Goal: Task Accomplishment & Management: Use online tool/utility

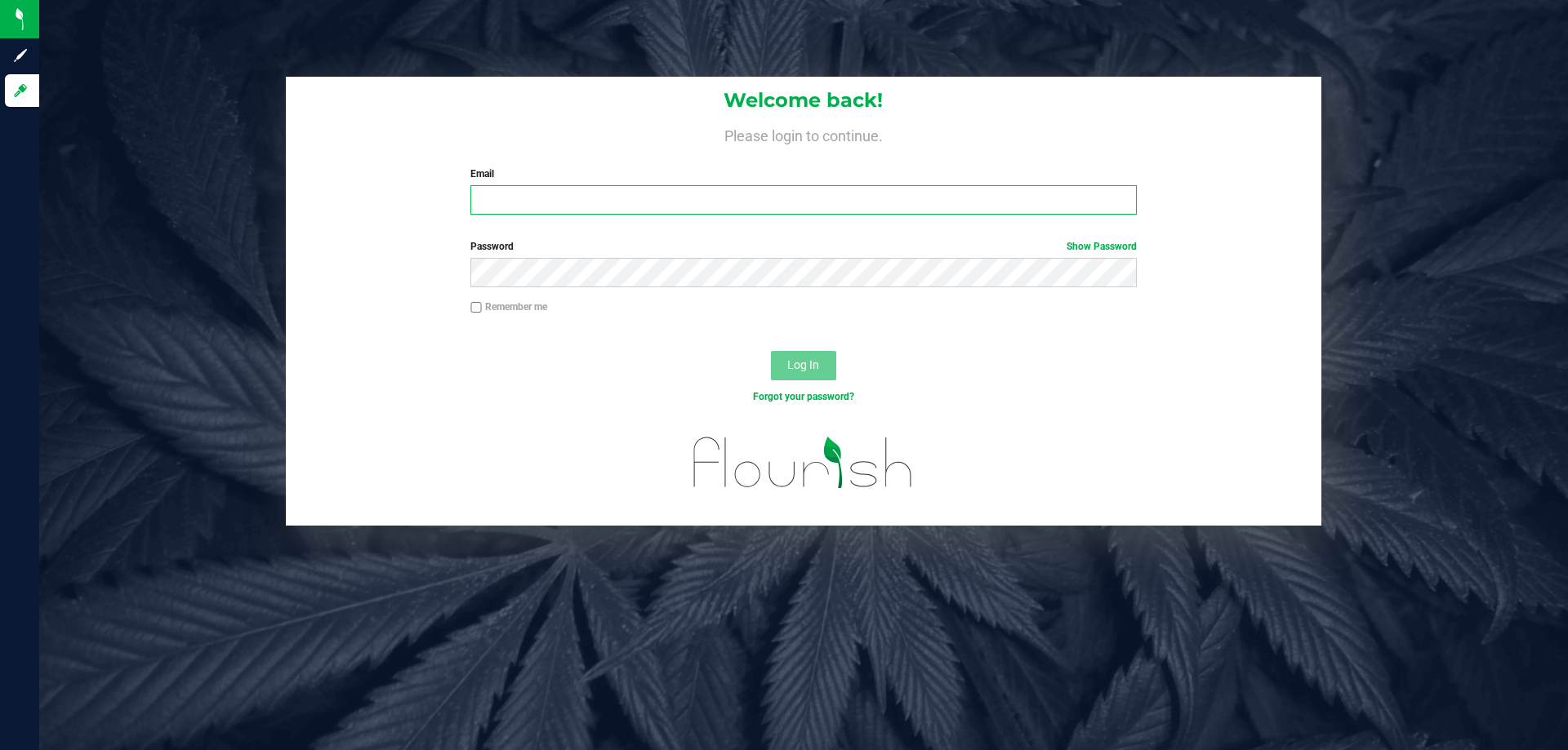
click at [530, 205] on input "Email" at bounding box center [803, 200] width 666 height 30
type input "[EMAIL_ADDRESS][DOMAIN_NAME]"
click at [771, 352] on button "Log In" at bounding box center [803, 366] width 65 height 30
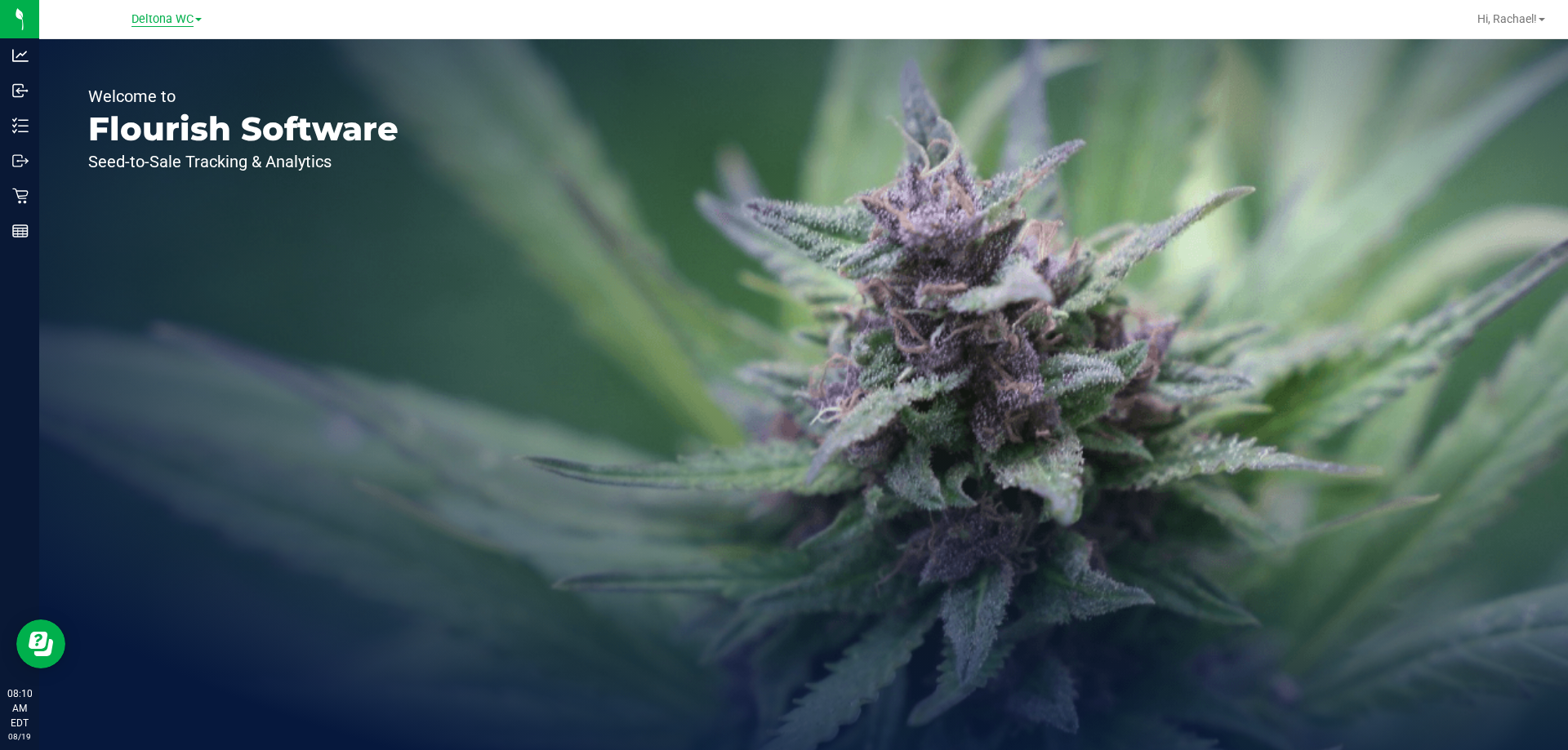
click at [158, 17] on span "Deltona WC" at bounding box center [162, 20] width 62 height 14
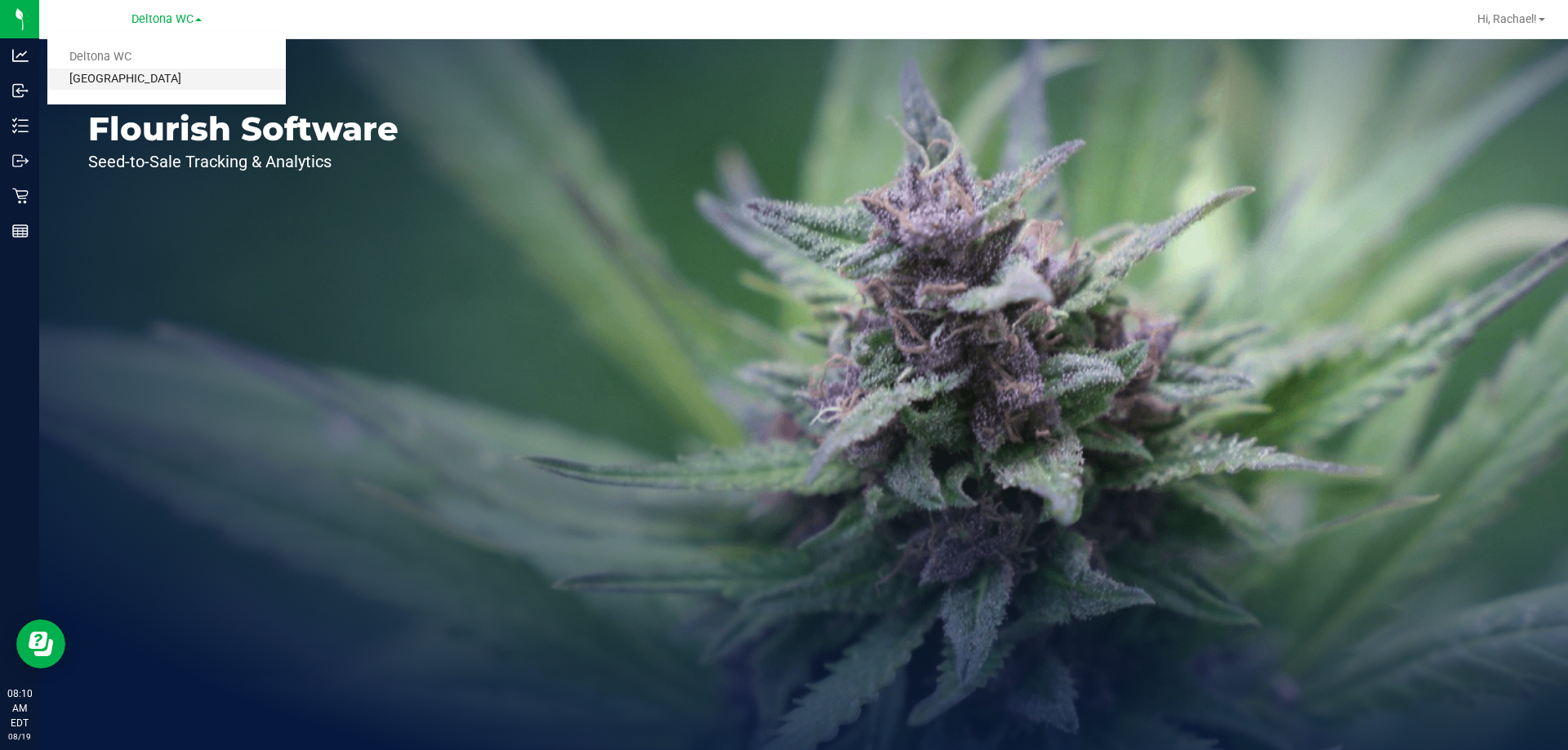
click at [133, 78] on link "[GEOGRAPHIC_DATA]" at bounding box center [166, 80] width 239 height 22
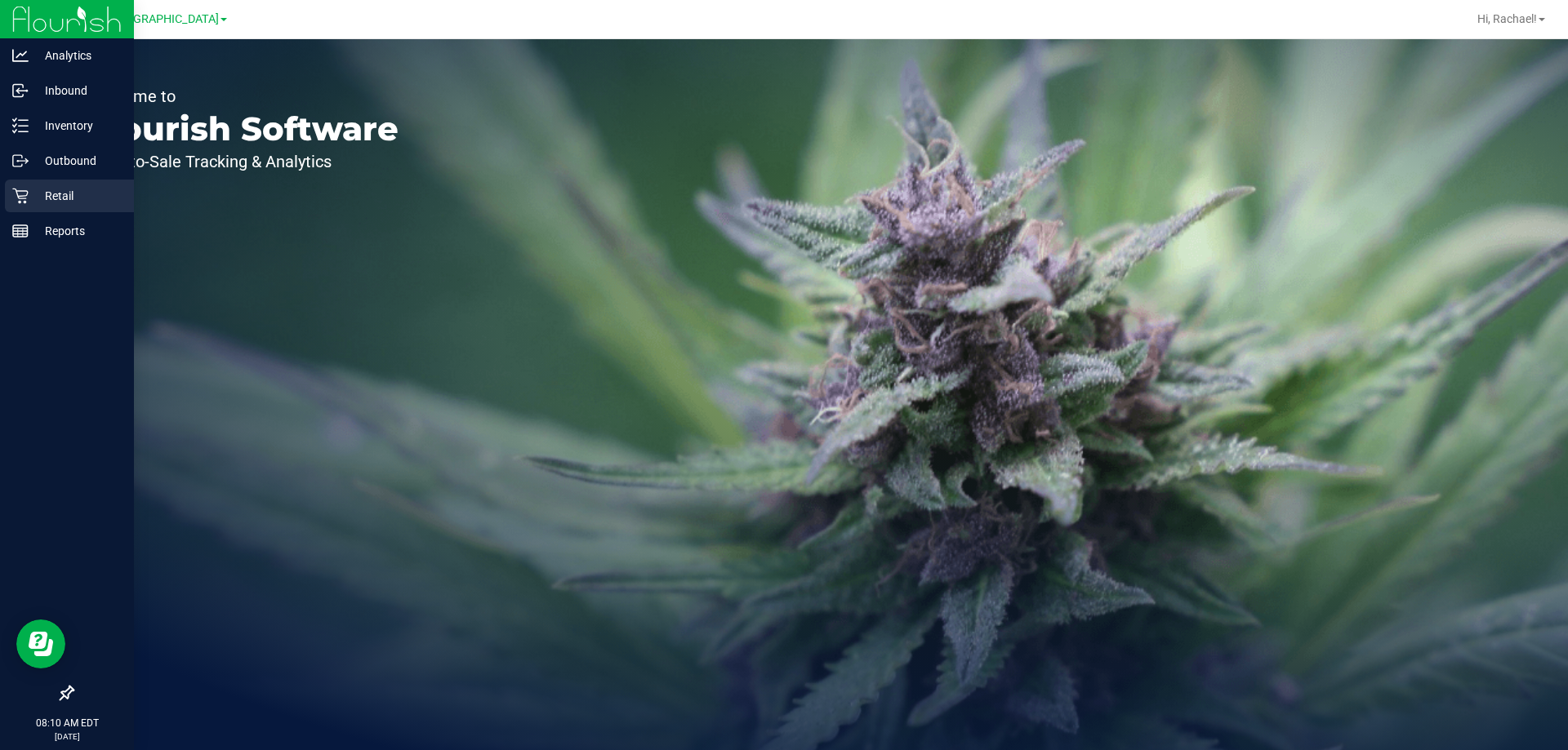
click at [50, 194] on p "Retail" at bounding box center [78, 196] width 98 height 20
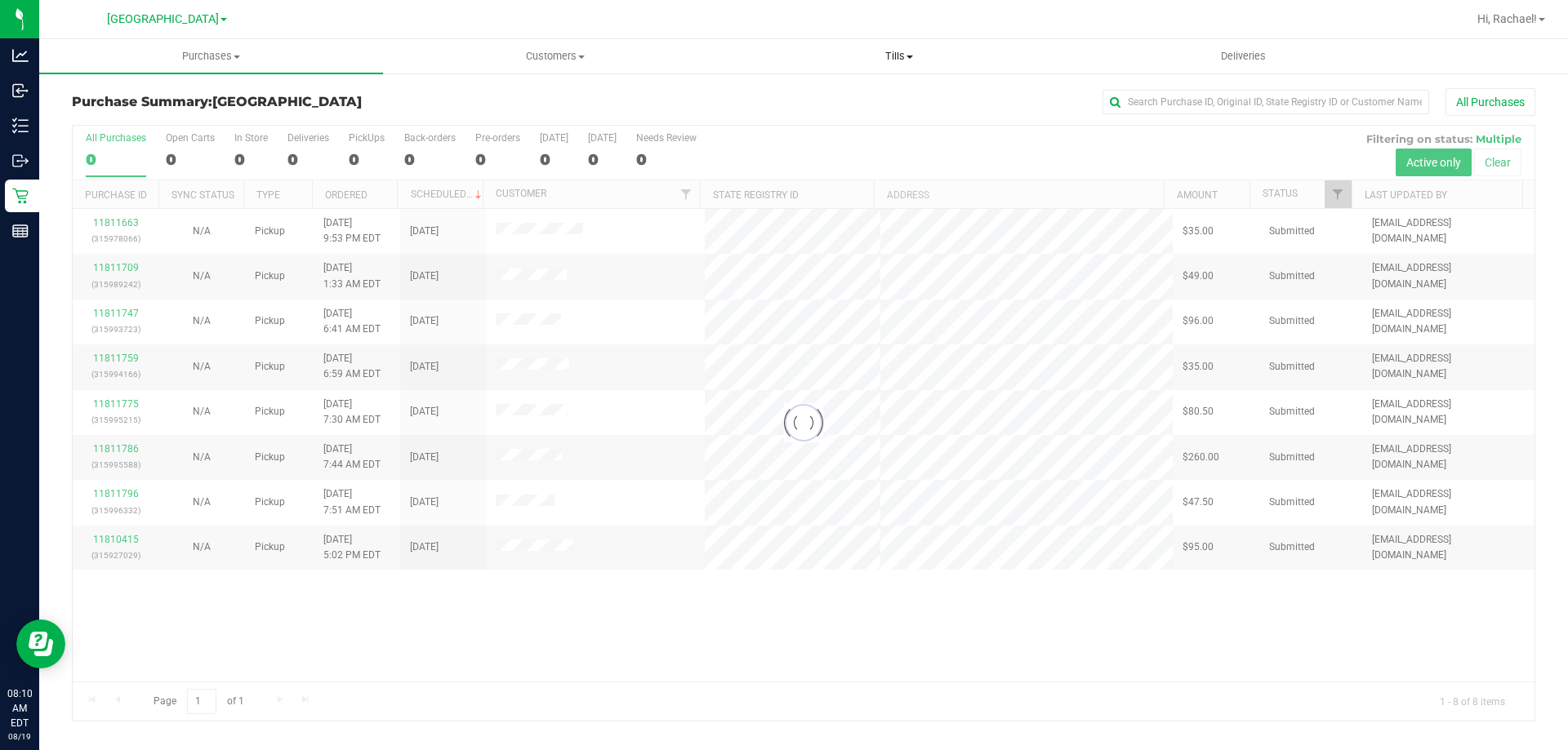
click at [896, 52] on span "Tills" at bounding box center [898, 56] width 343 height 14
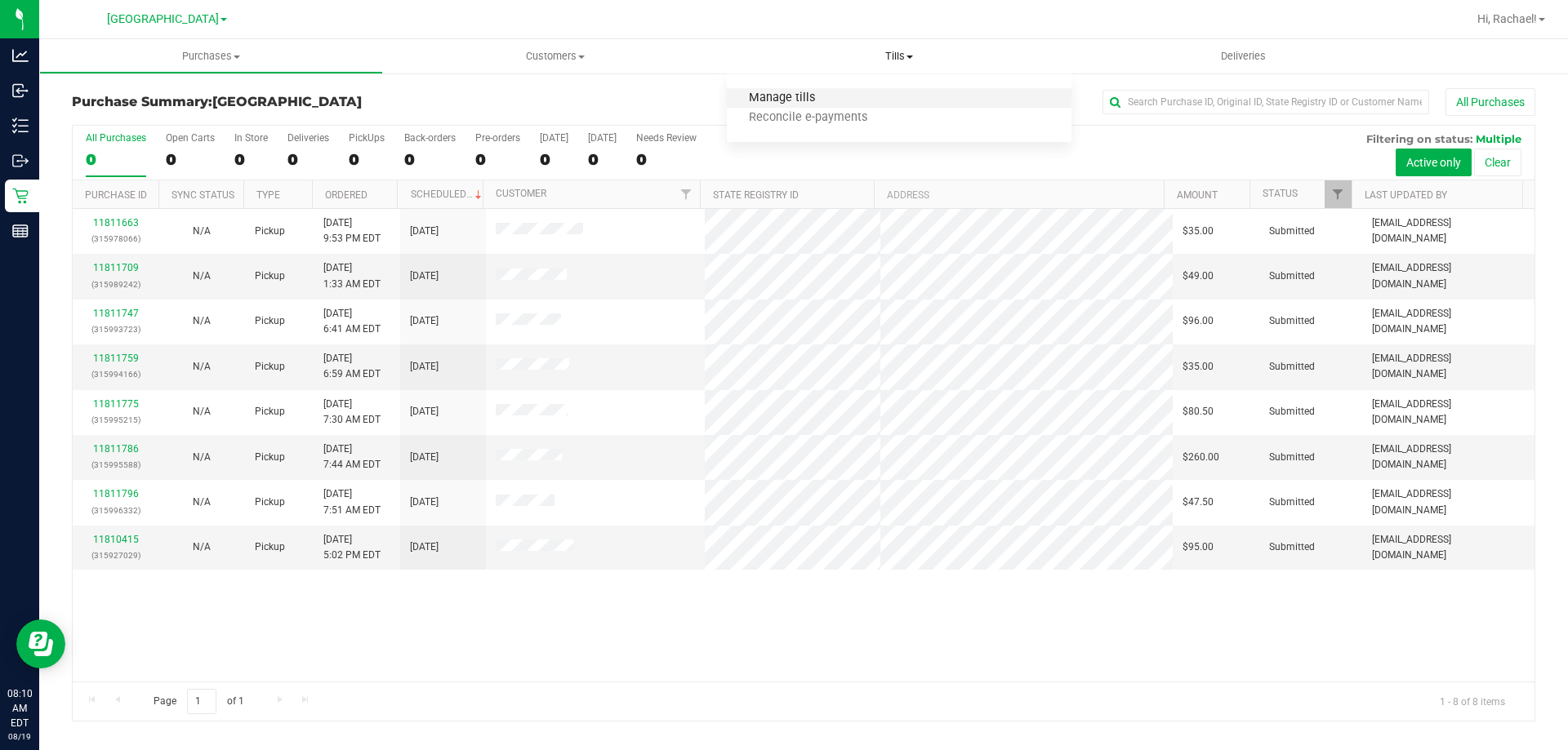
click at [776, 100] on span "Manage tills" at bounding box center [782, 98] width 110 height 14
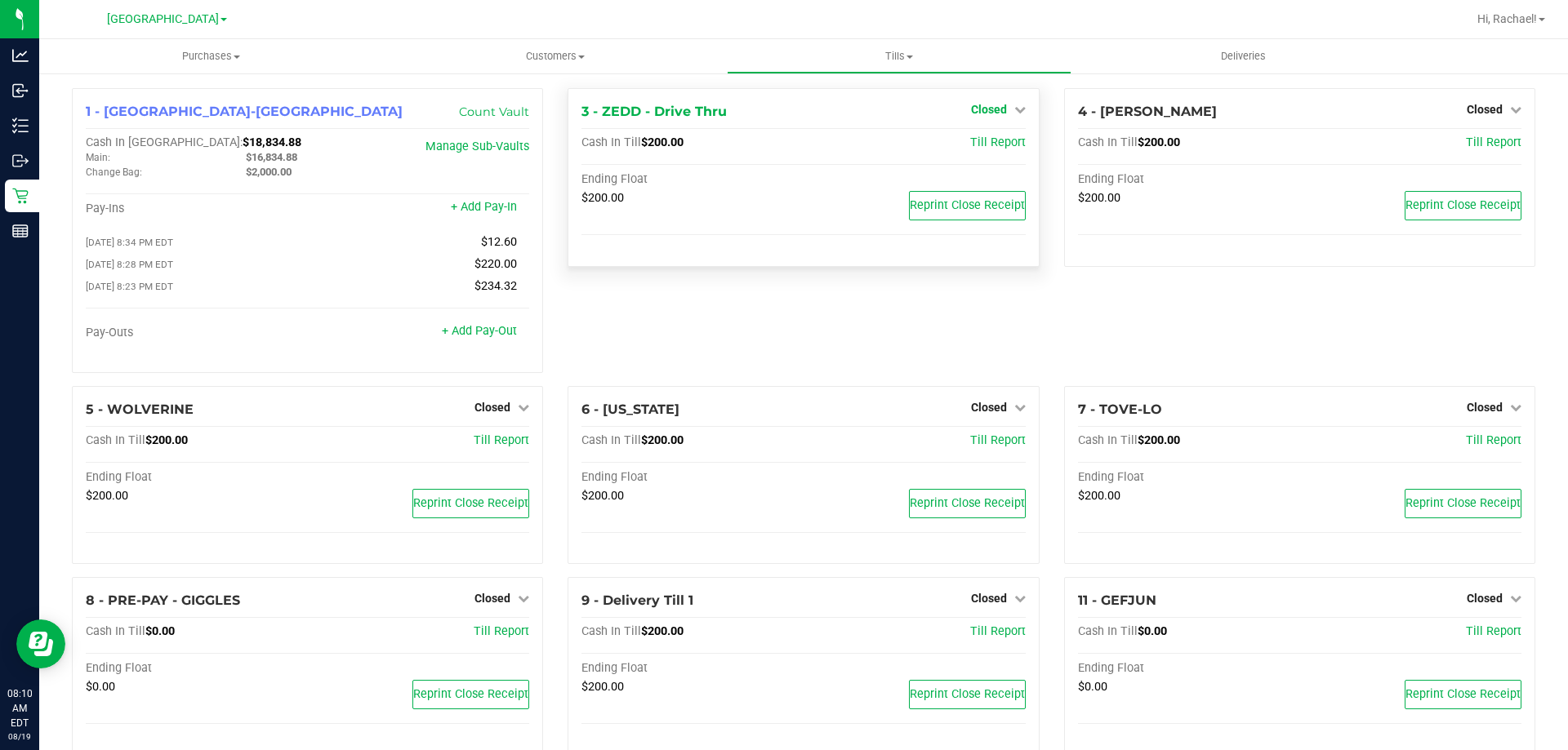
click at [995, 108] on span "Closed" at bounding box center [989, 109] width 36 height 13
click at [975, 143] on link "Open Till" at bounding box center [989, 144] width 43 height 13
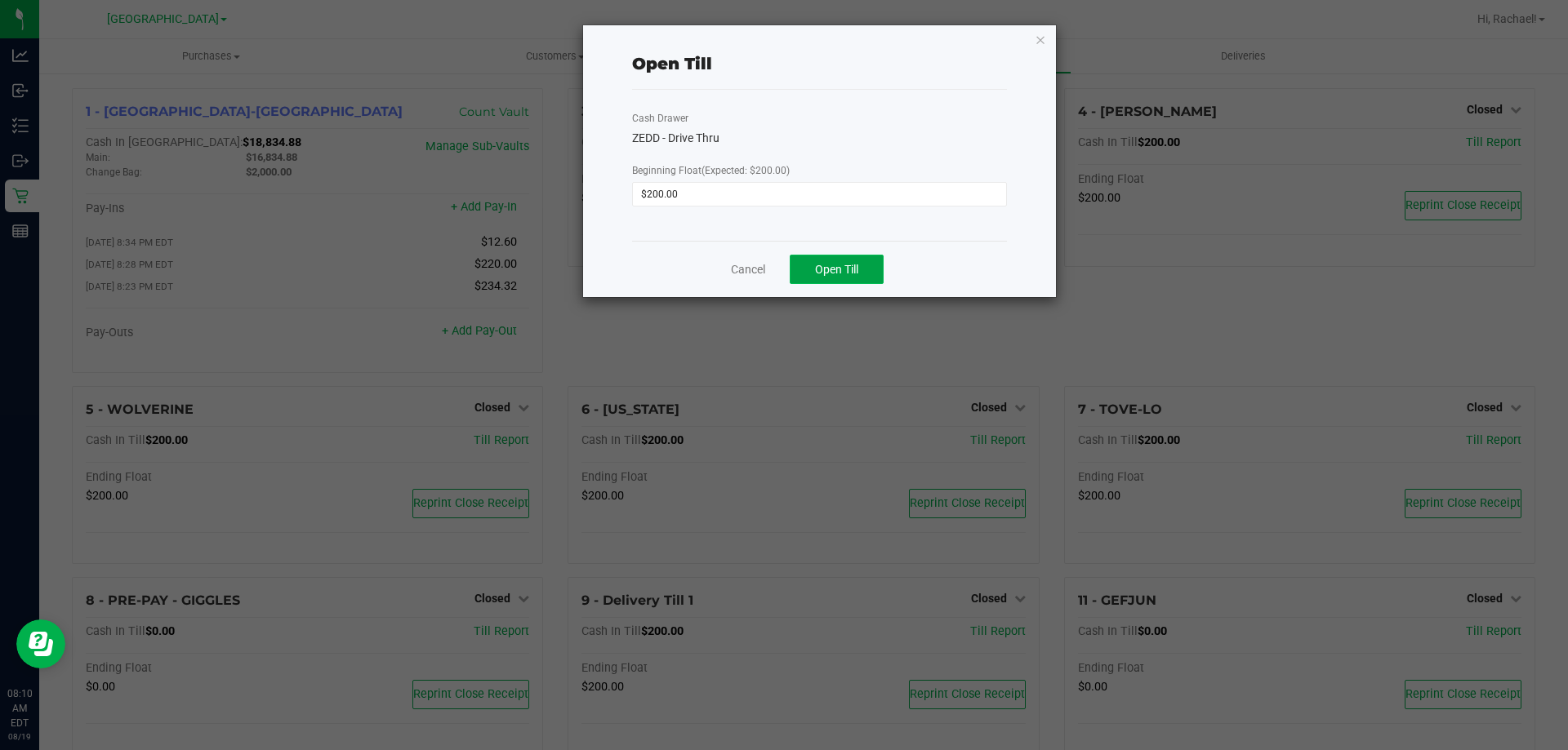
click at [818, 268] on span "Open Till" at bounding box center [837, 269] width 43 height 13
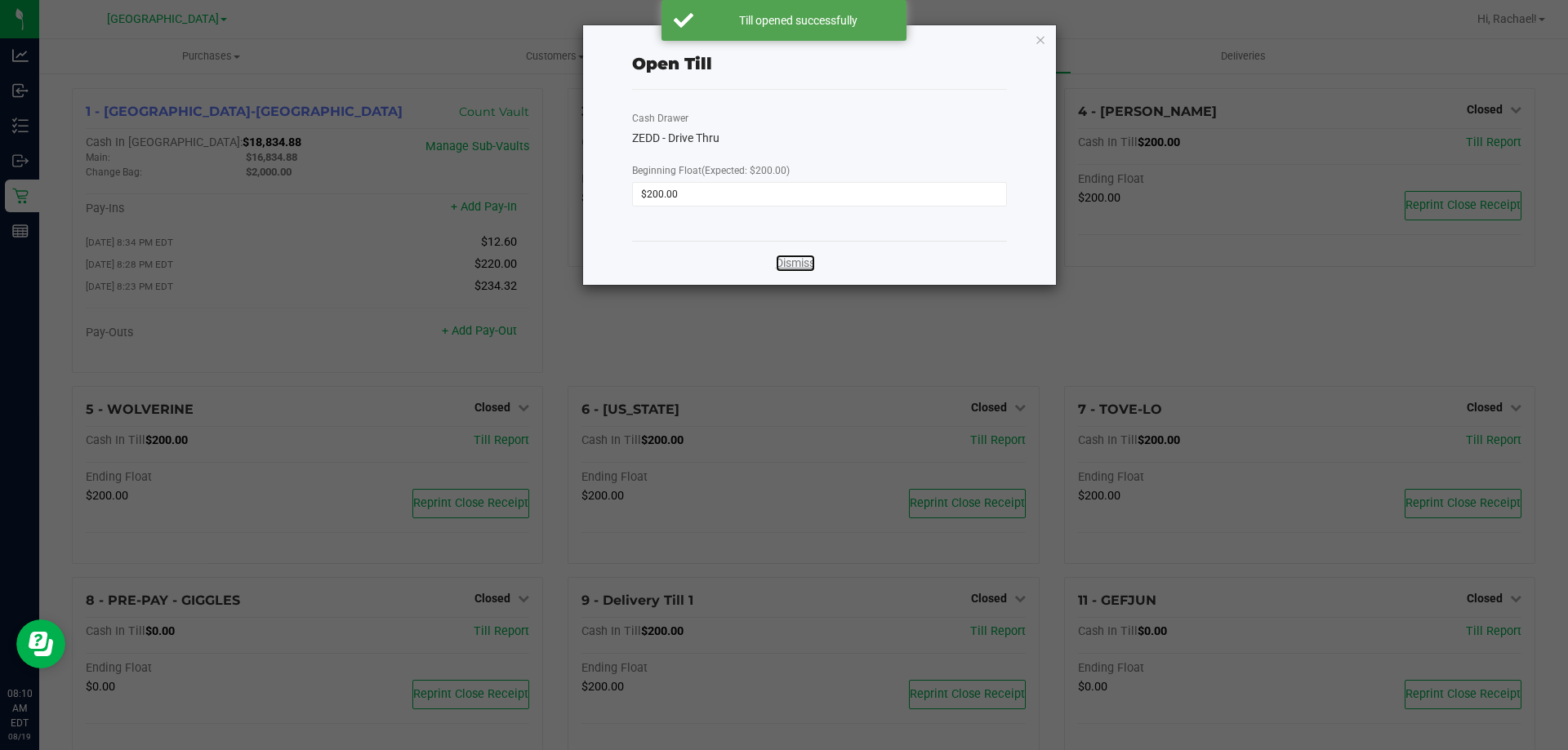
click at [798, 267] on link "Dismiss" at bounding box center [795, 263] width 39 height 17
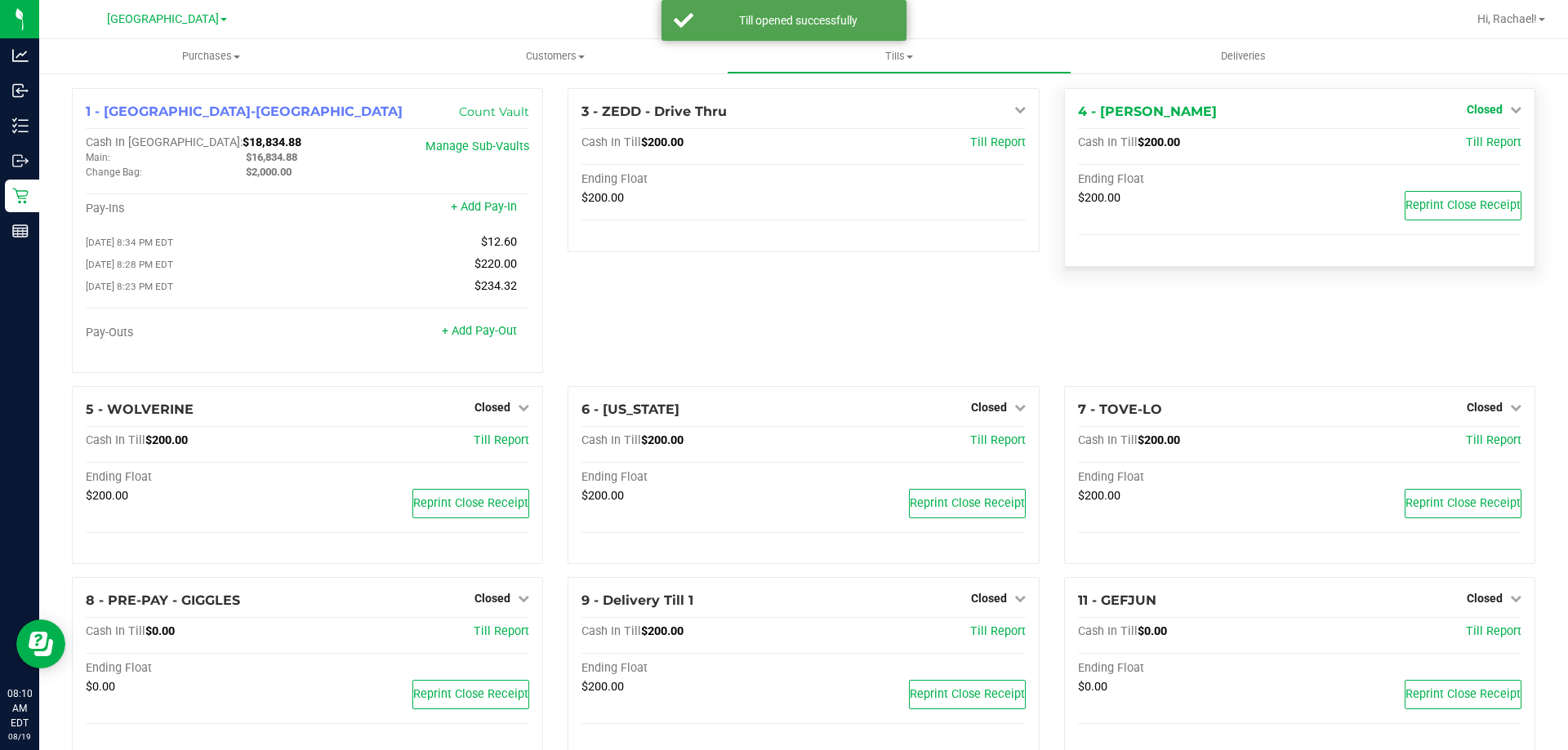
click at [1483, 106] on span "Closed" at bounding box center [1485, 109] width 36 height 13
click at [1463, 145] on link "Open Till" at bounding box center [1485, 144] width 43 height 13
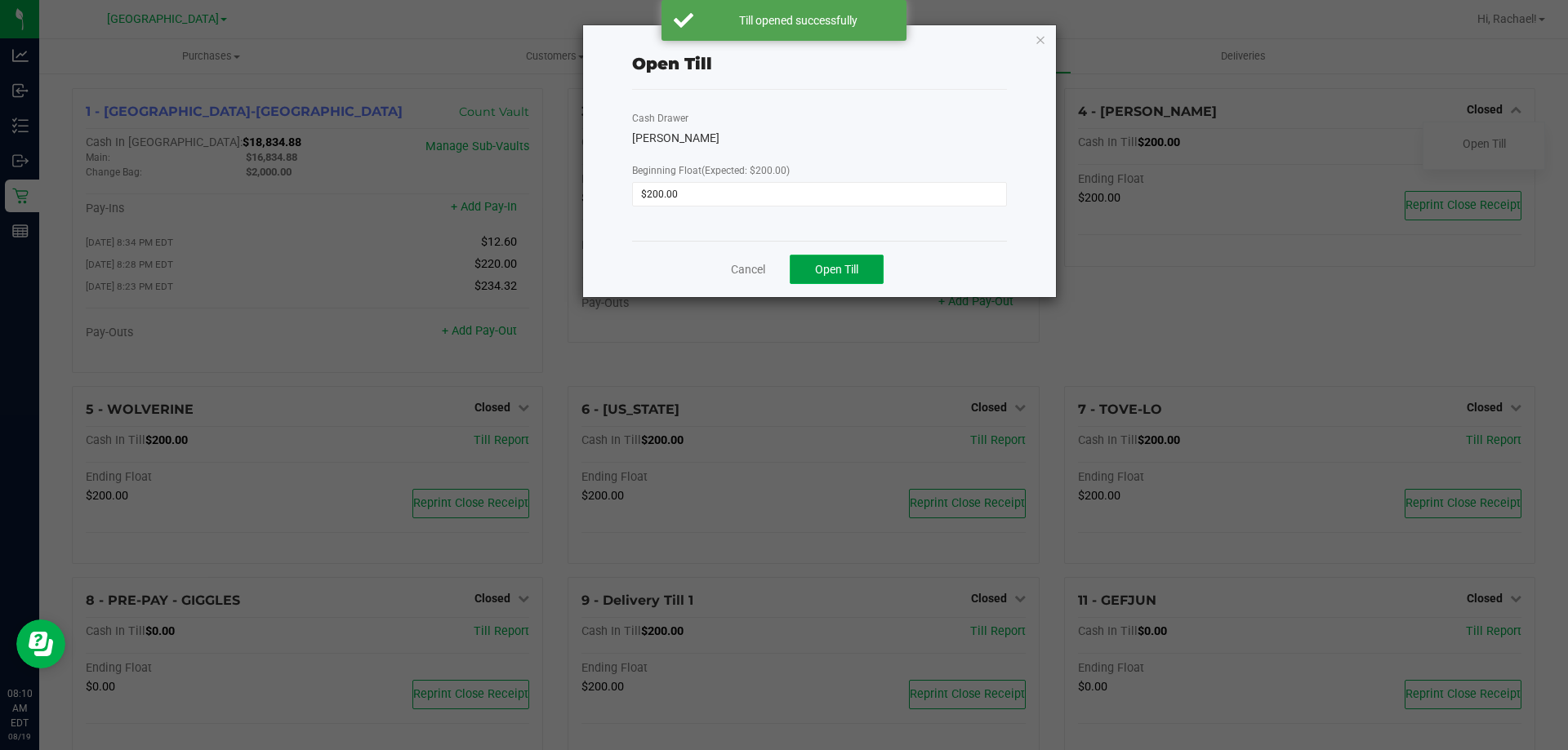
click at [844, 276] on span "Open Till" at bounding box center [837, 269] width 43 height 13
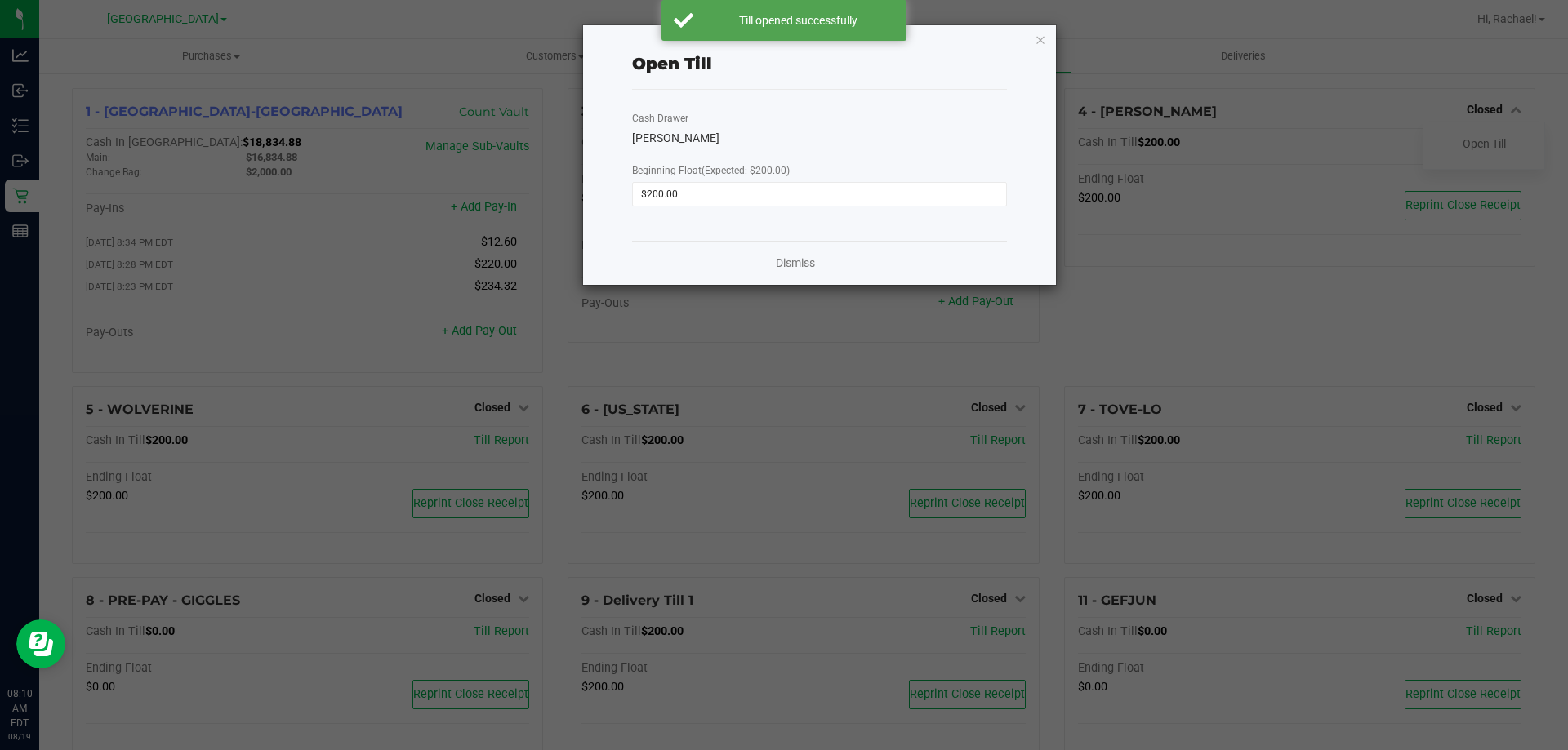
click at [793, 266] on link "Dismiss" at bounding box center [795, 263] width 39 height 17
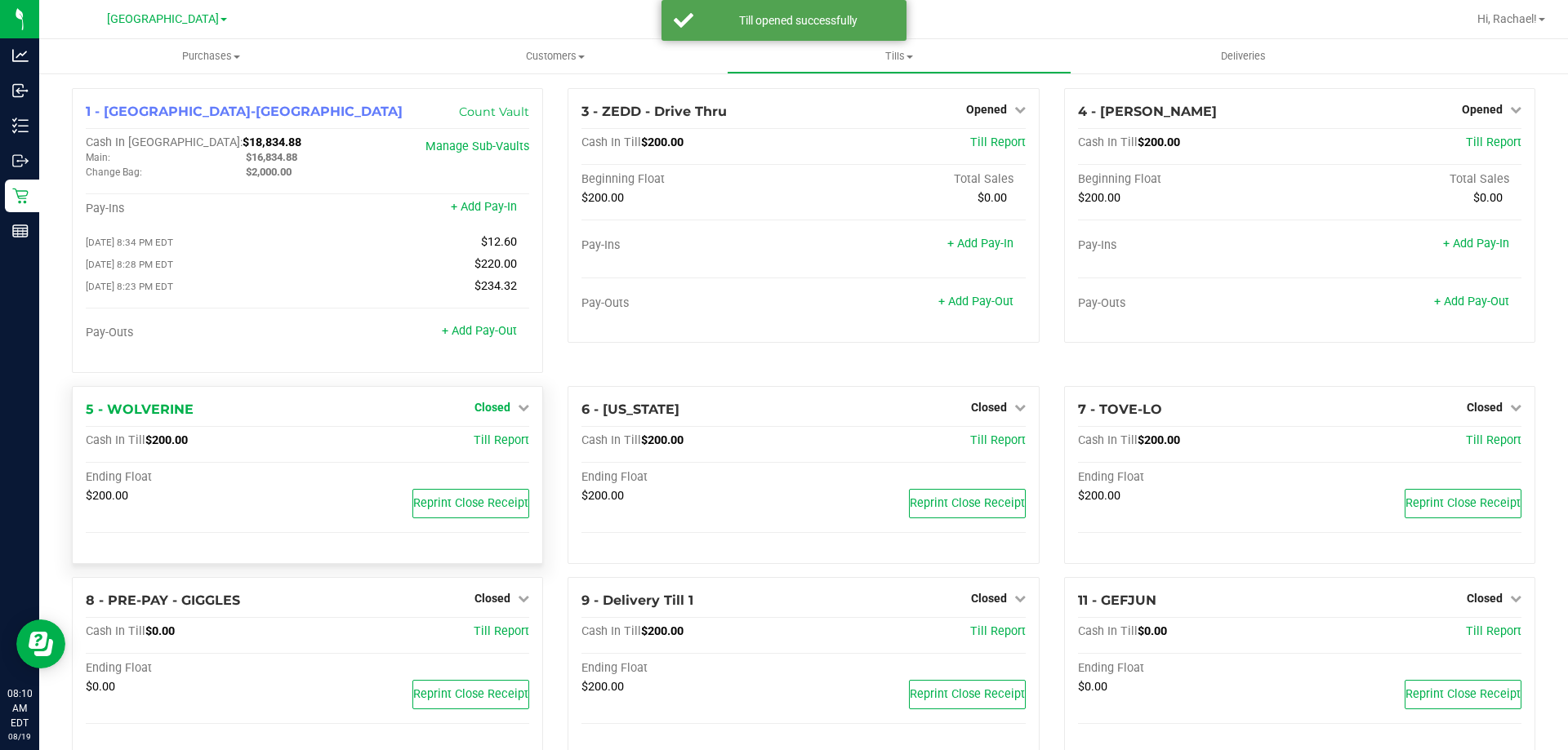
click at [494, 414] on span "Closed" at bounding box center [493, 408] width 36 height 13
click at [487, 447] on link "Open Till" at bounding box center [493, 441] width 43 height 13
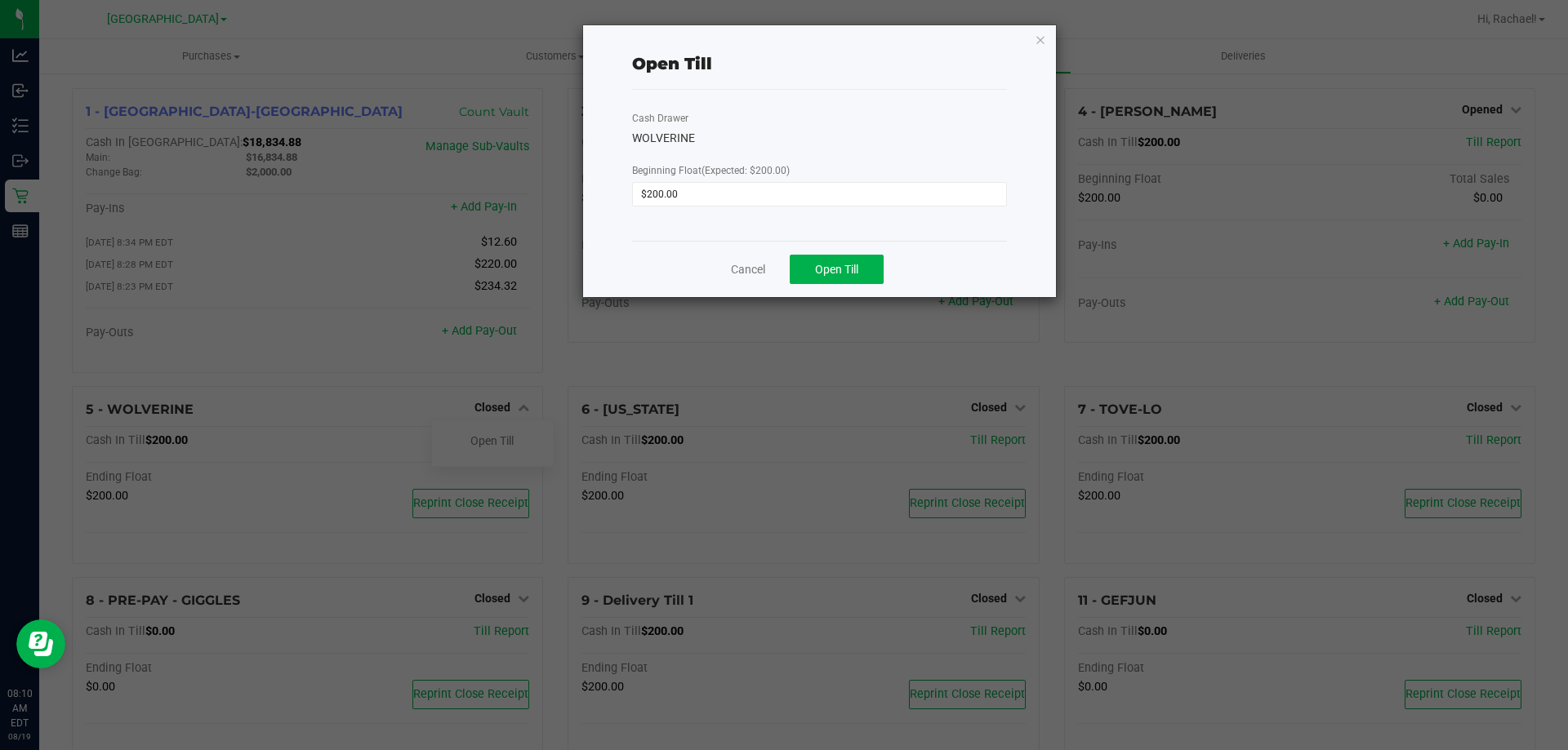
click at [842, 285] on div "Cancel Open Till" at bounding box center [819, 269] width 375 height 56
click at [844, 273] on span "Open Till" at bounding box center [837, 269] width 43 height 13
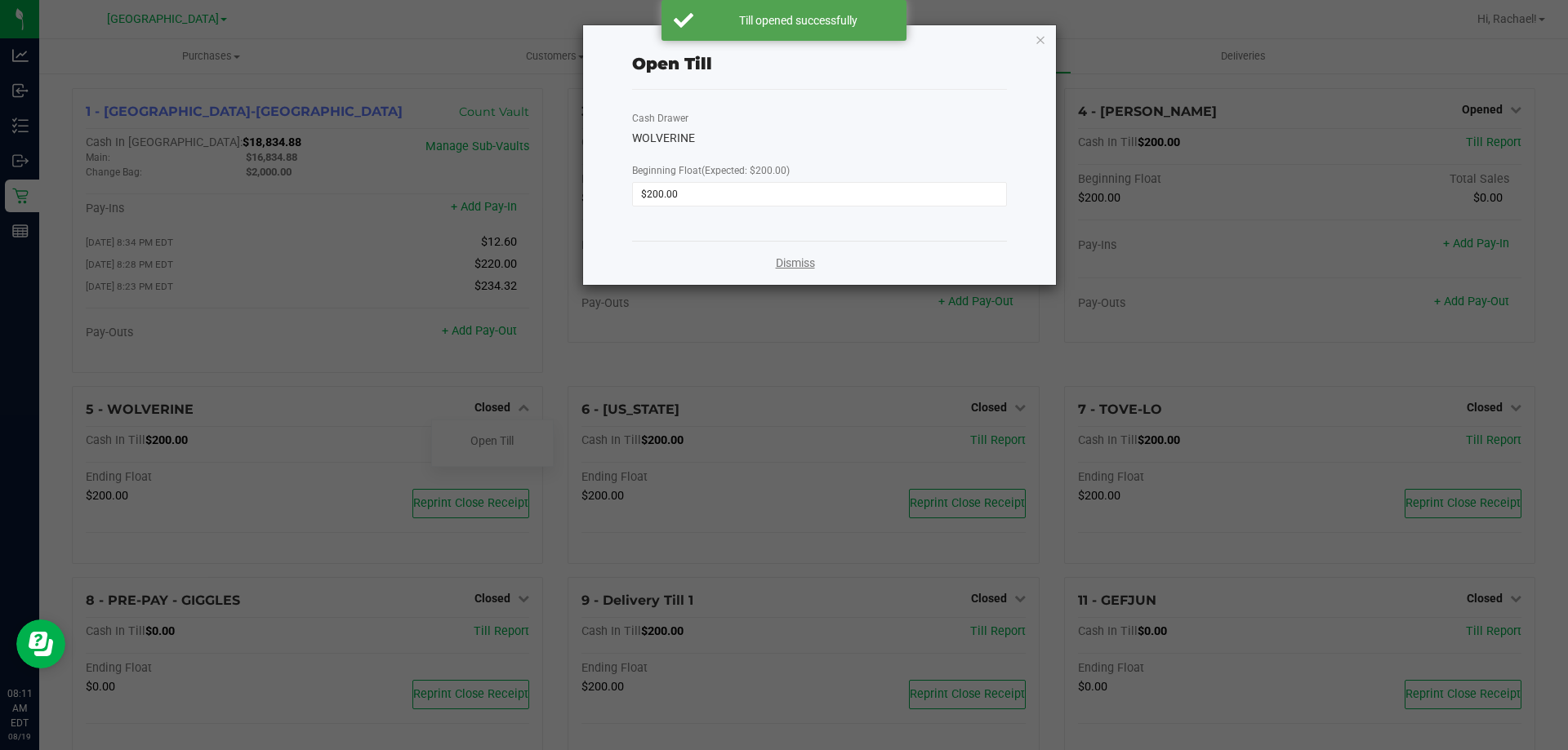
click at [784, 267] on link "Dismiss" at bounding box center [795, 263] width 39 height 17
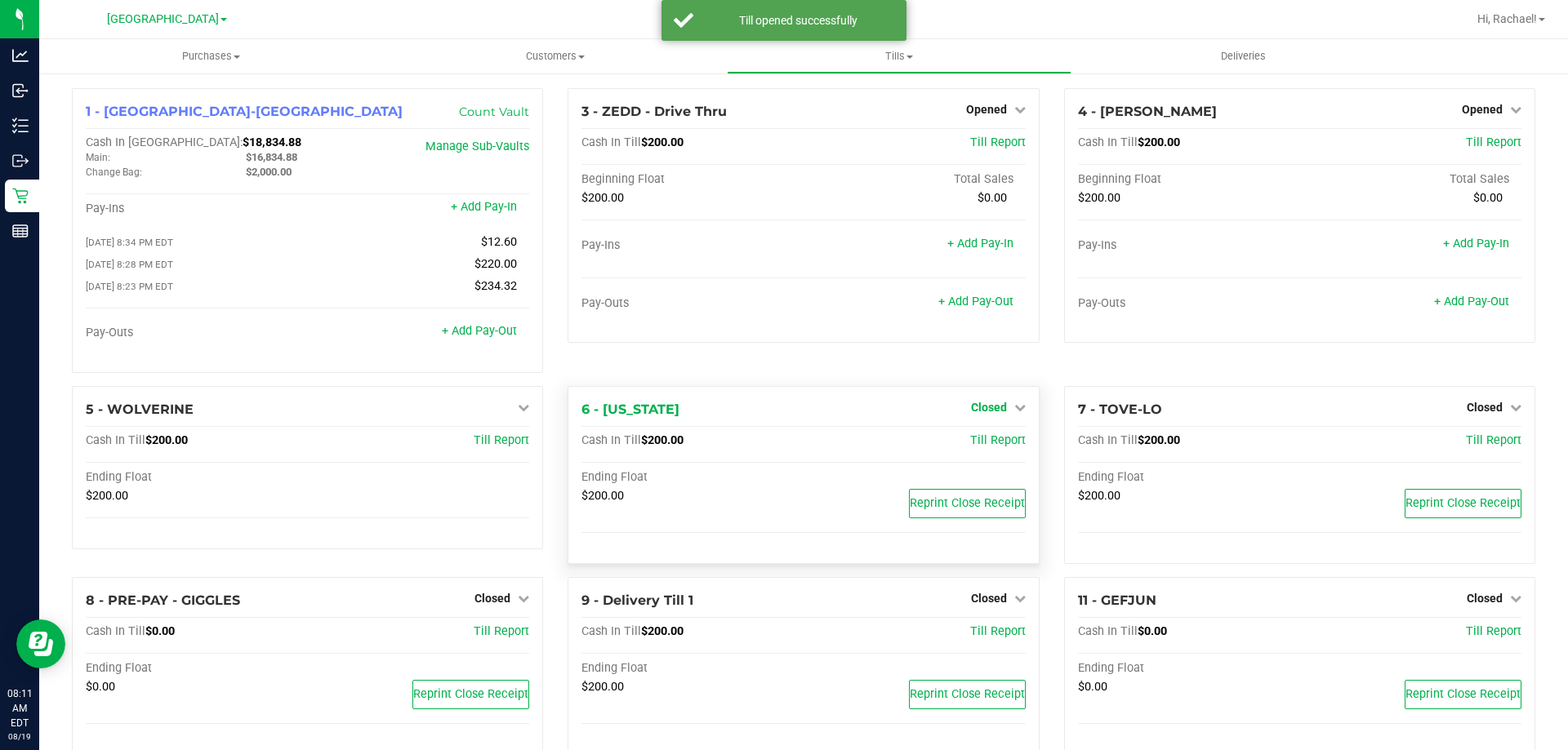
click at [980, 408] on span "Closed" at bounding box center [989, 408] width 36 height 13
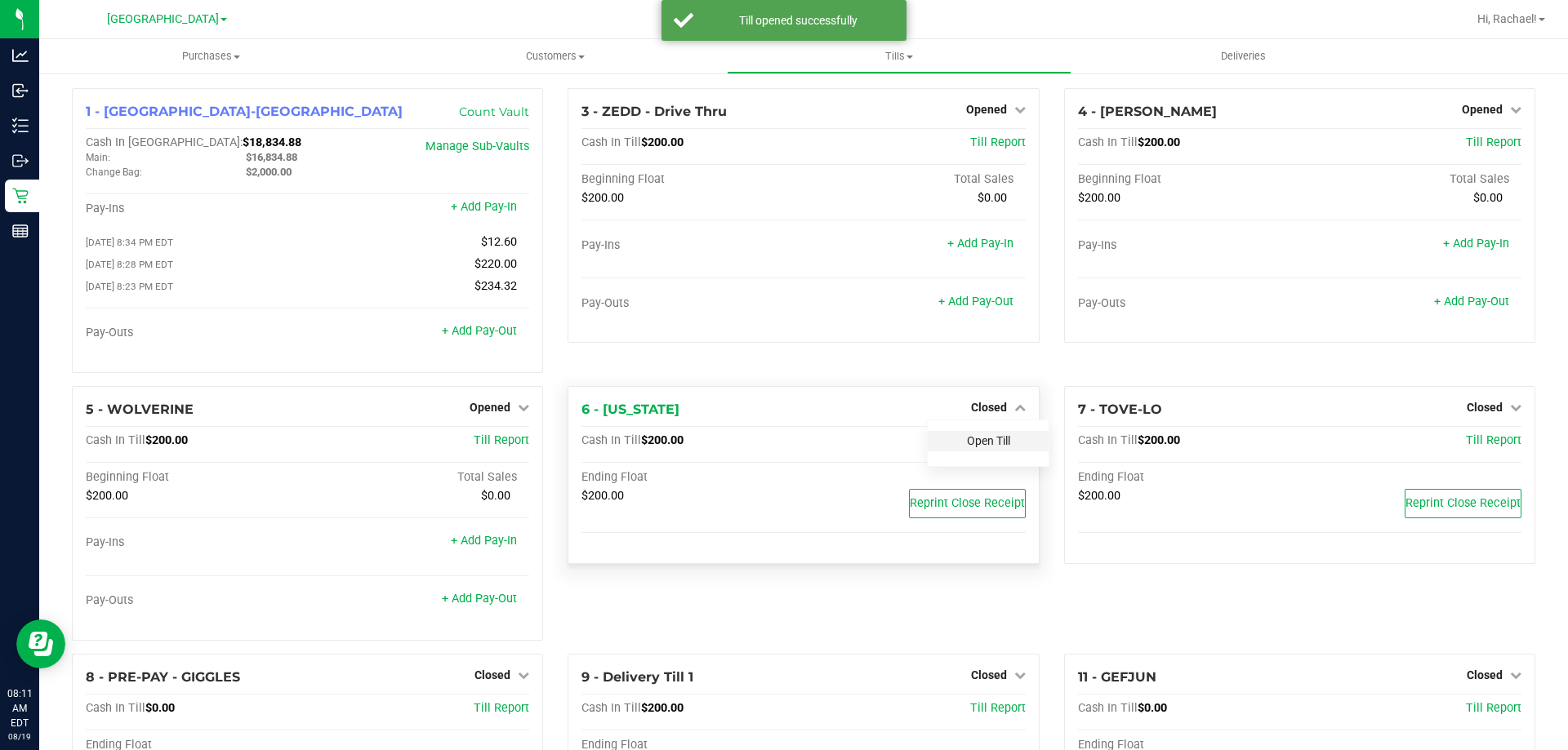
click at [982, 447] on link "Open Till" at bounding box center [989, 441] width 43 height 13
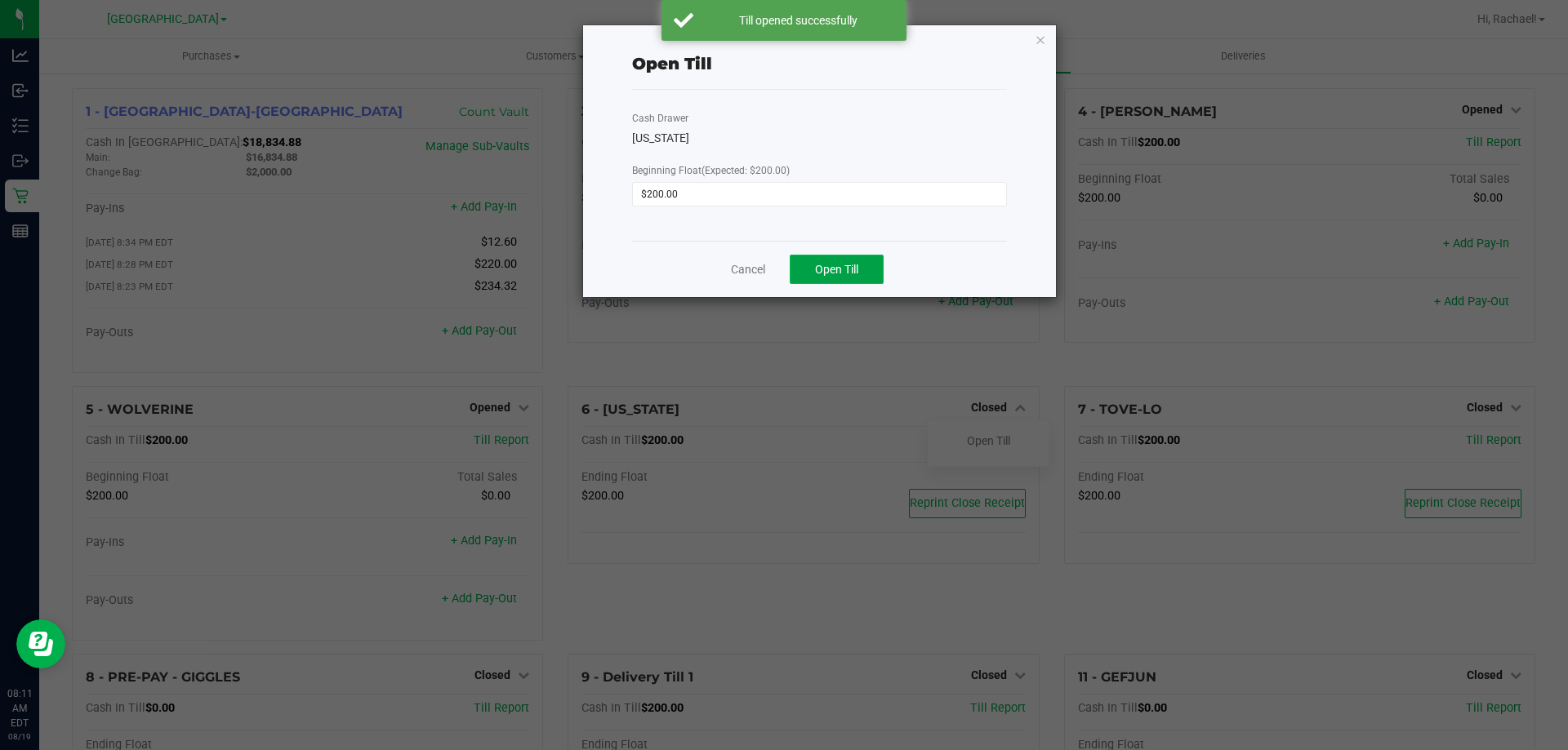
click at [842, 258] on button "Open Till" at bounding box center [837, 269] width 94 height 30
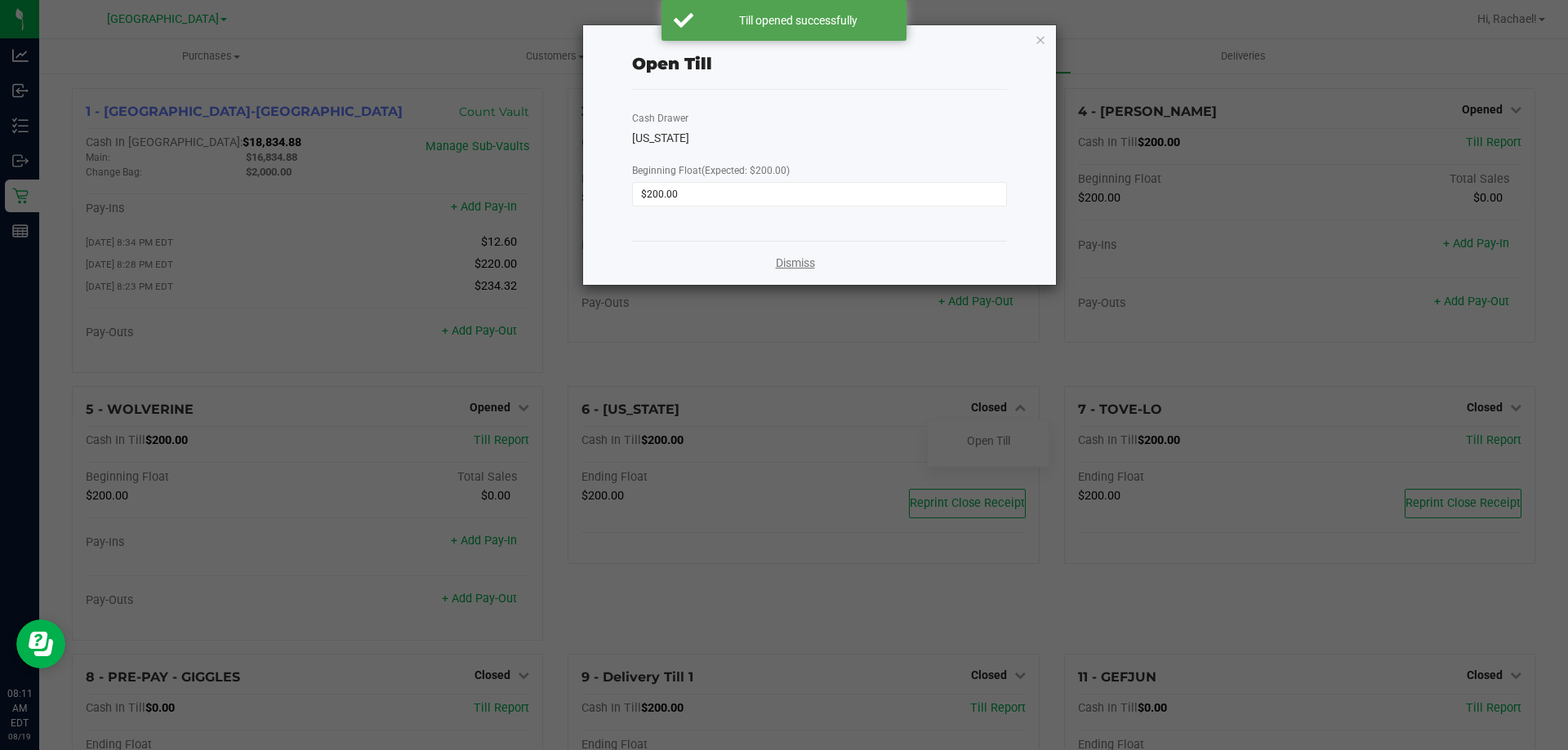
click at [806, 260] on link "Dismiss" at bounding box center [795, 263] width 39 height 17
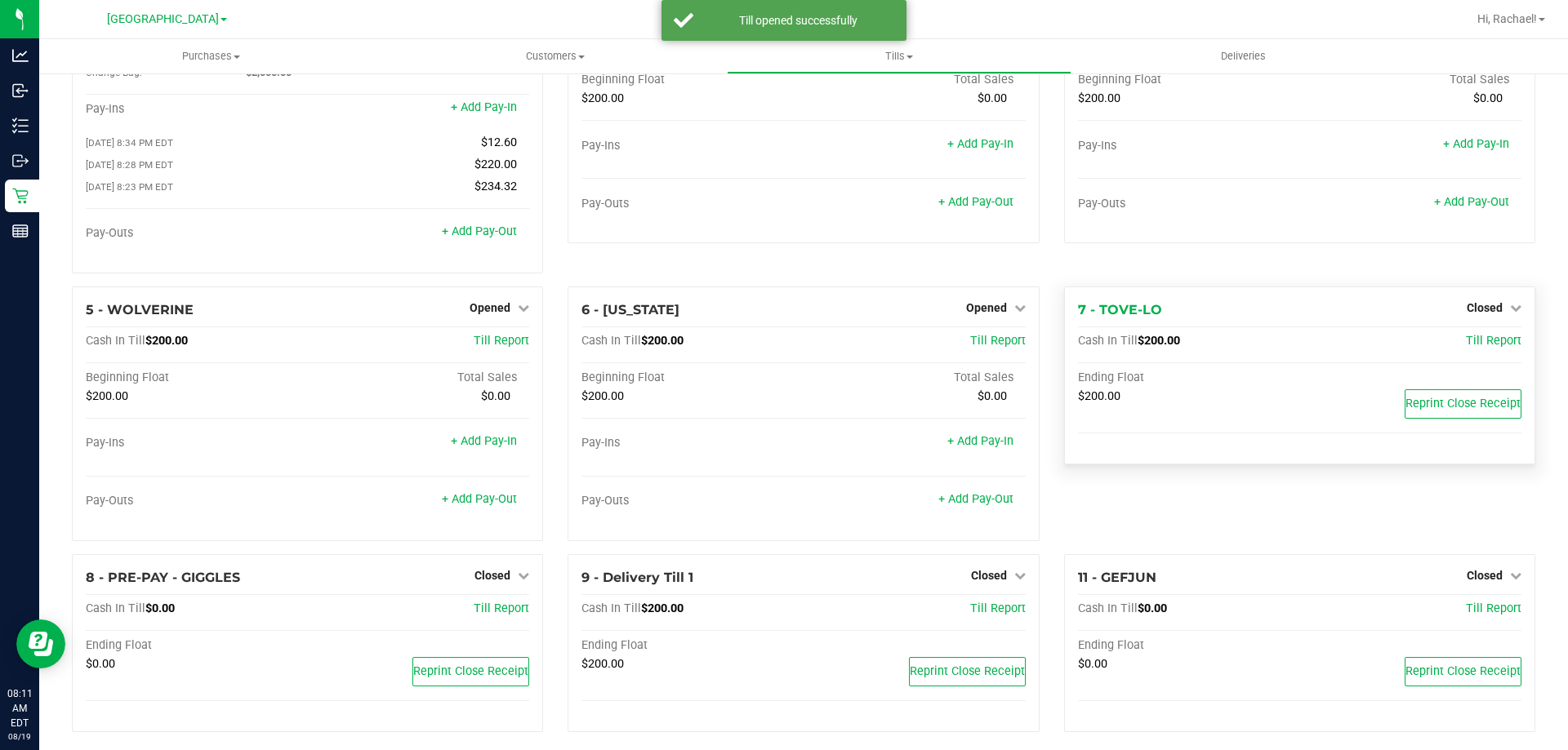
scroll to position [115, 0]
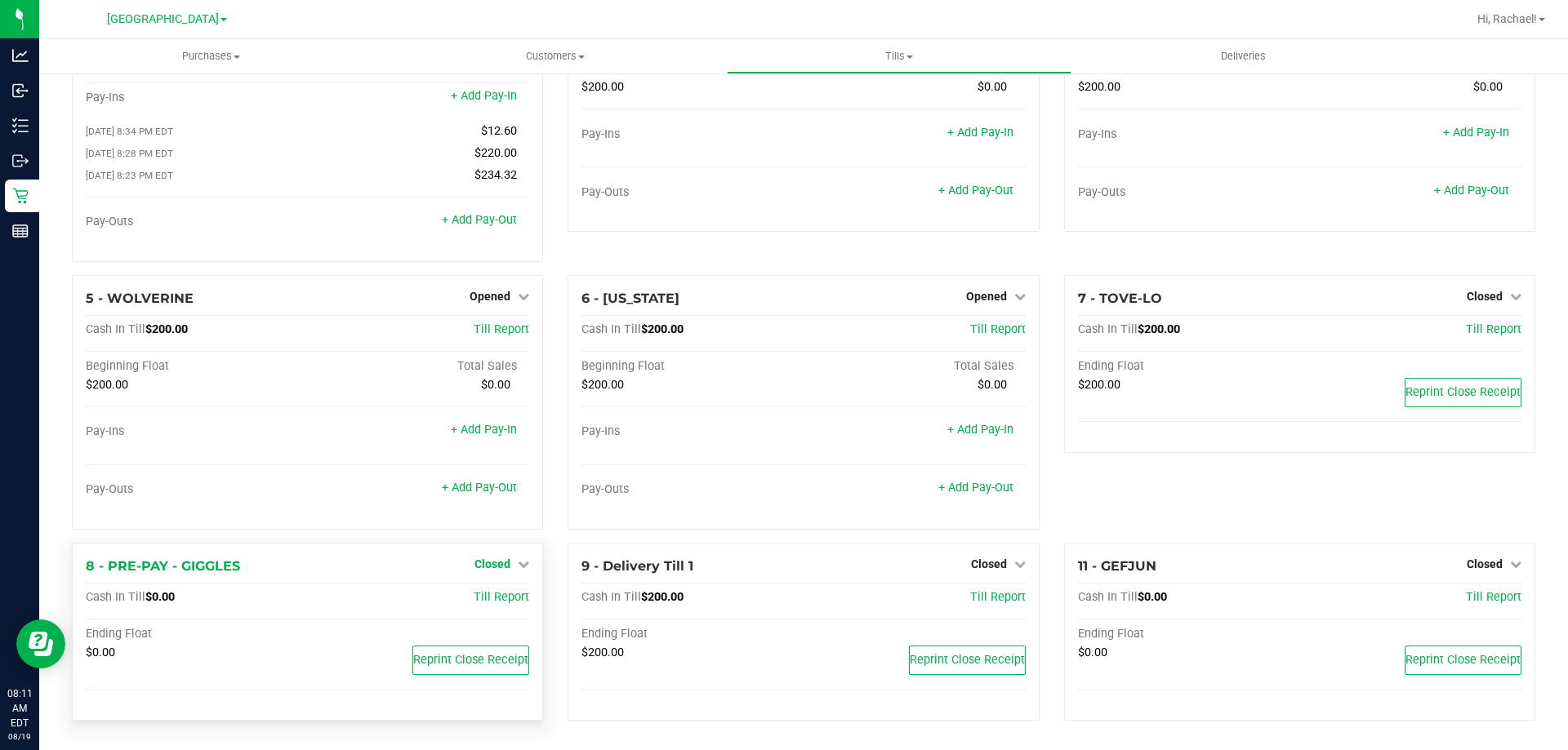
click at [498, 562] on span "Closed" at bounding box center [493, 564] width 36 height 13
click at [491, 594] on link "Open Till" at bounding box center [493, 597] width 43 height 13
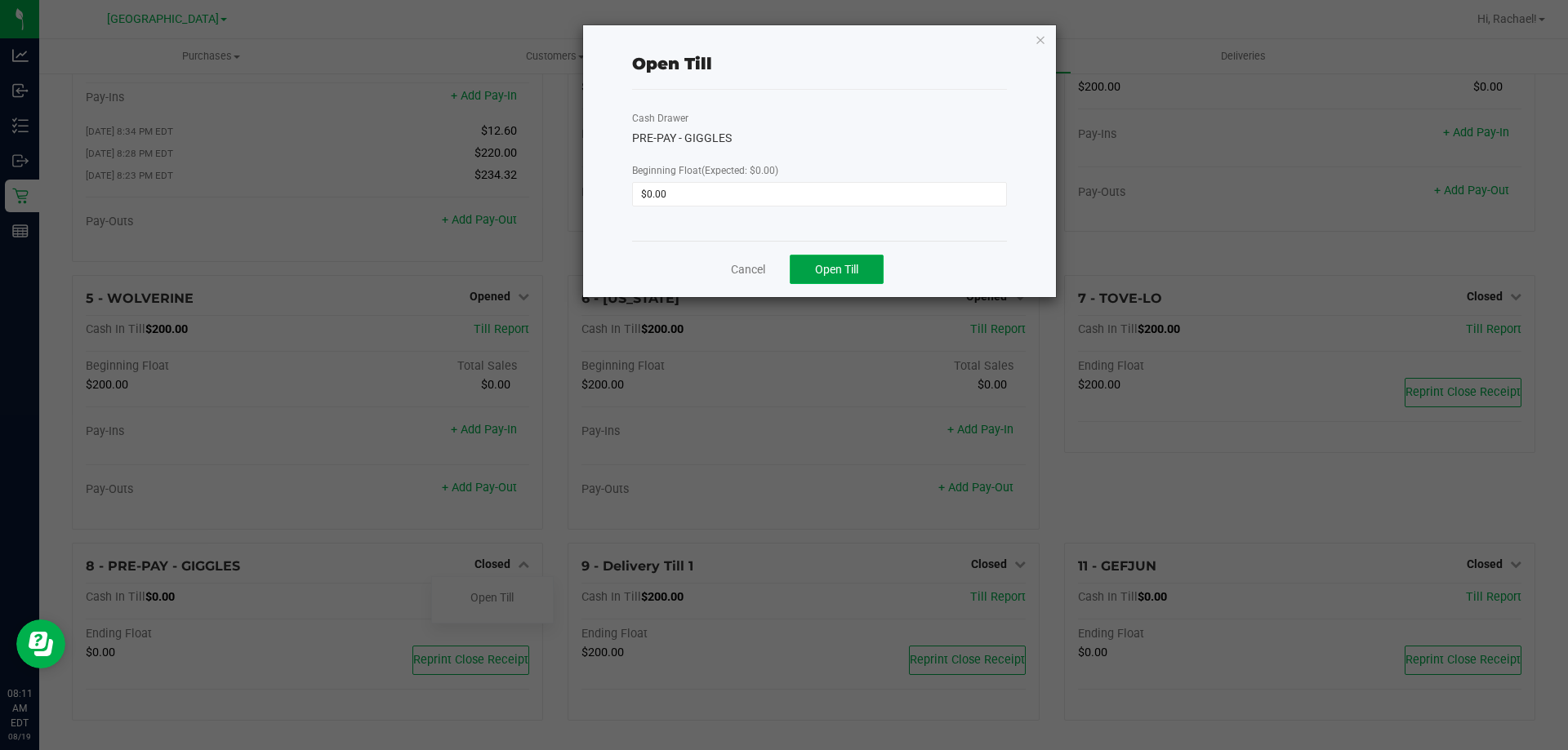
click at [818, 275] on span "Open Till" at bounding box center [837, 269] width 43 height 13
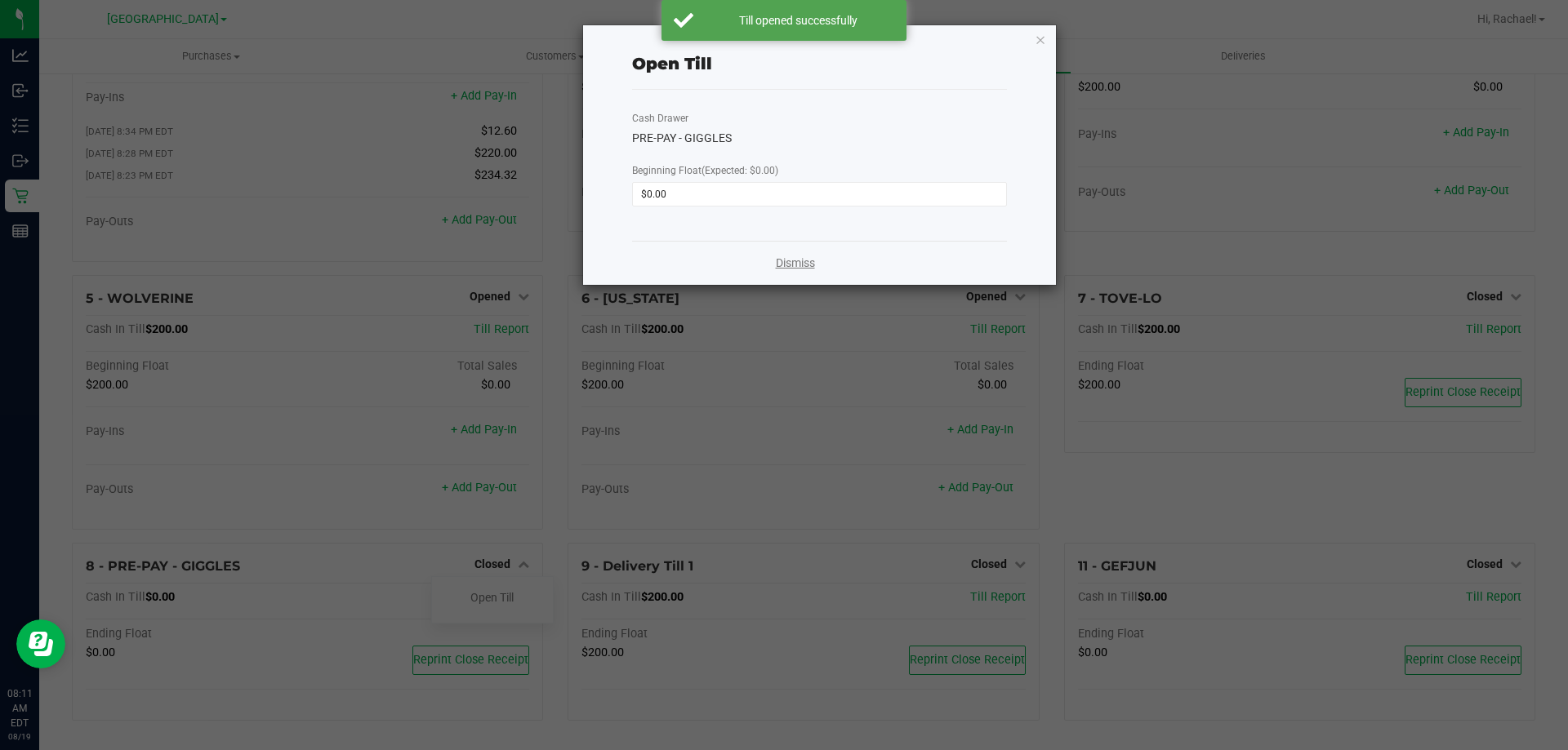
click at [802, 264] on link "Dismiss" at bounding box center [795, 263] width 39 height 17
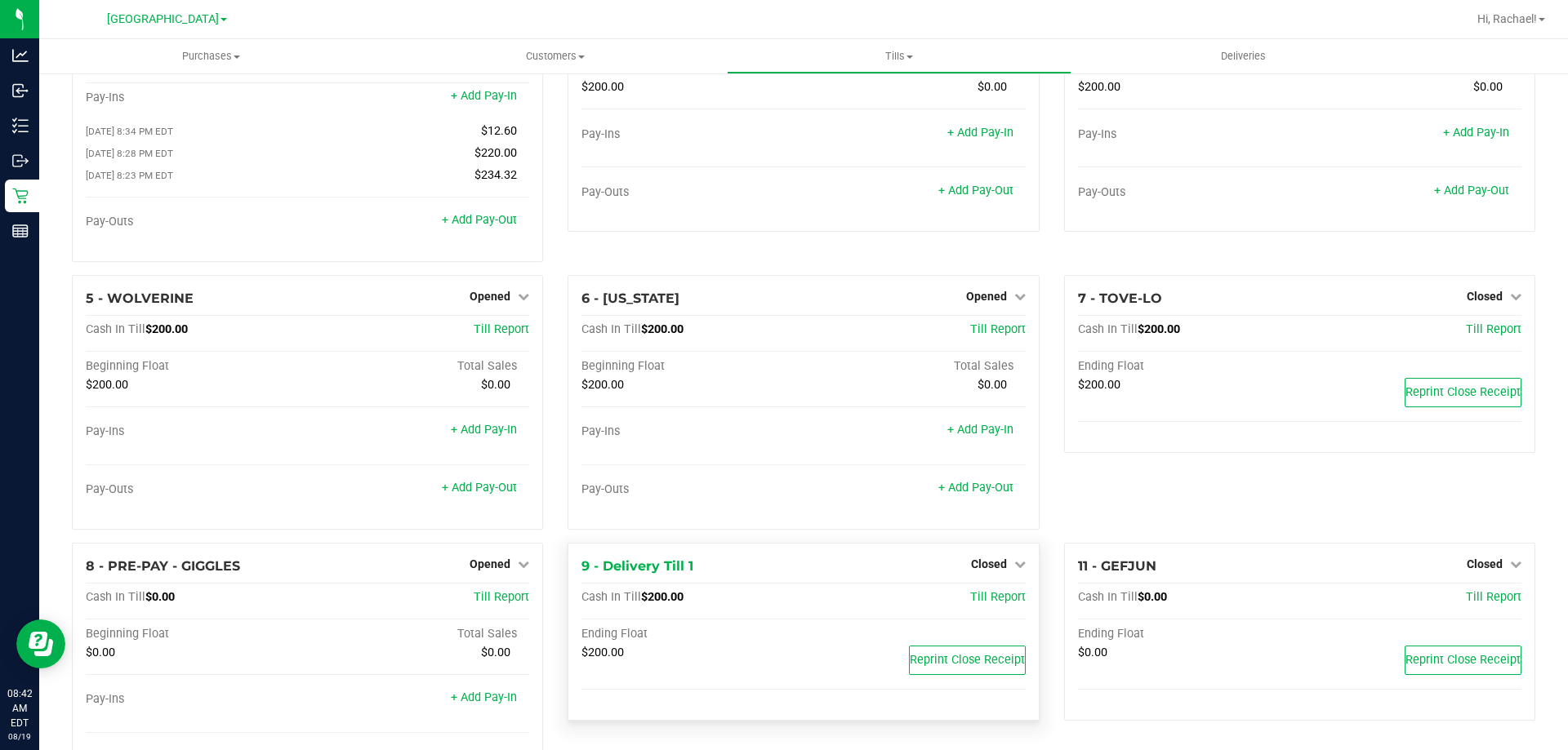
scroll to position [110, 0]
